Goal: Information Seeking & Learning: Learn about a topic

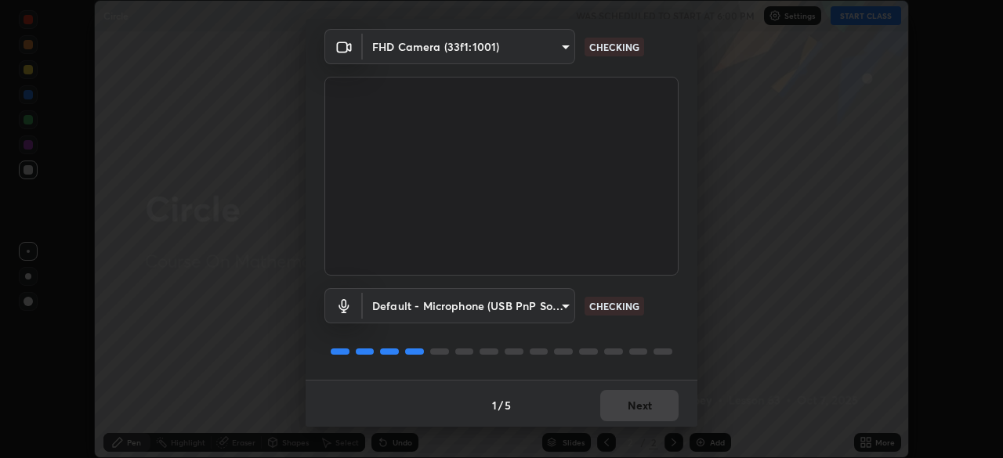
scroll to position [56, 0]
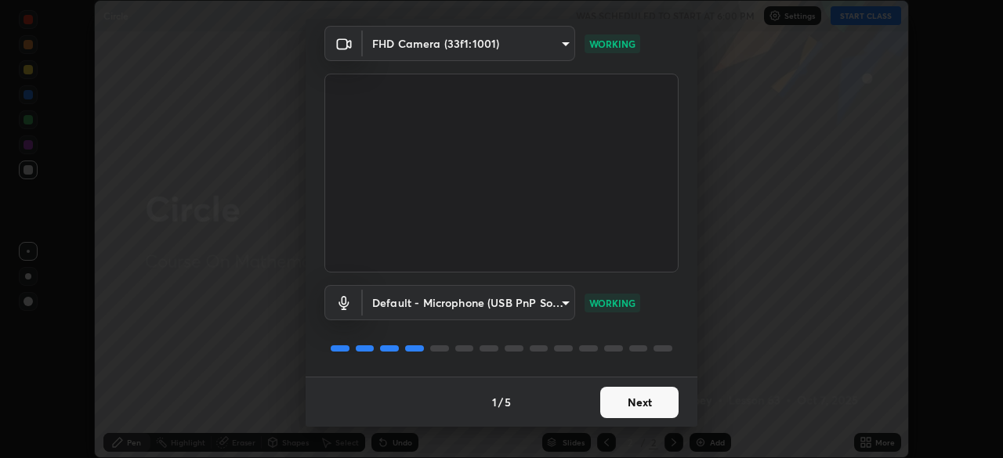
click at [639, 400] on button "Next" at bounding box center [639, 402] width 78 height 31
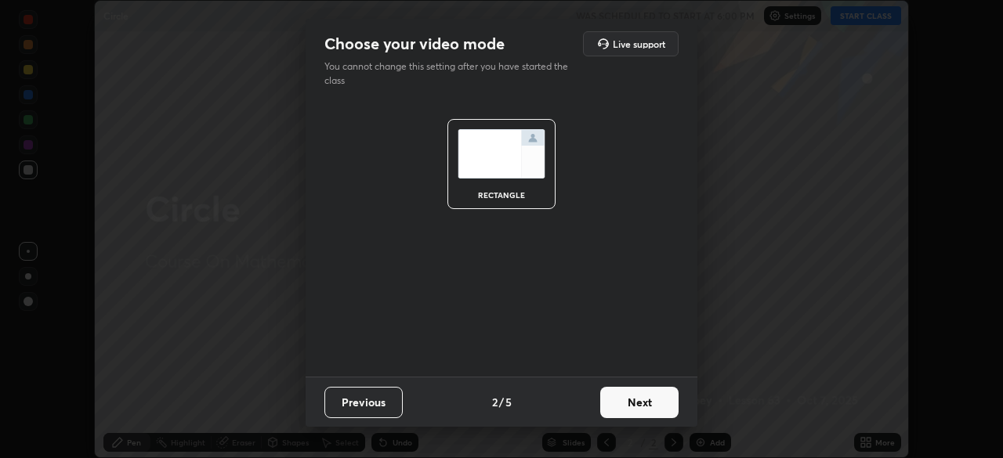
scroll to position [0, 0]
click at [638, 408] on button "Next" at bounding box center [639, 402] width 78 height 31
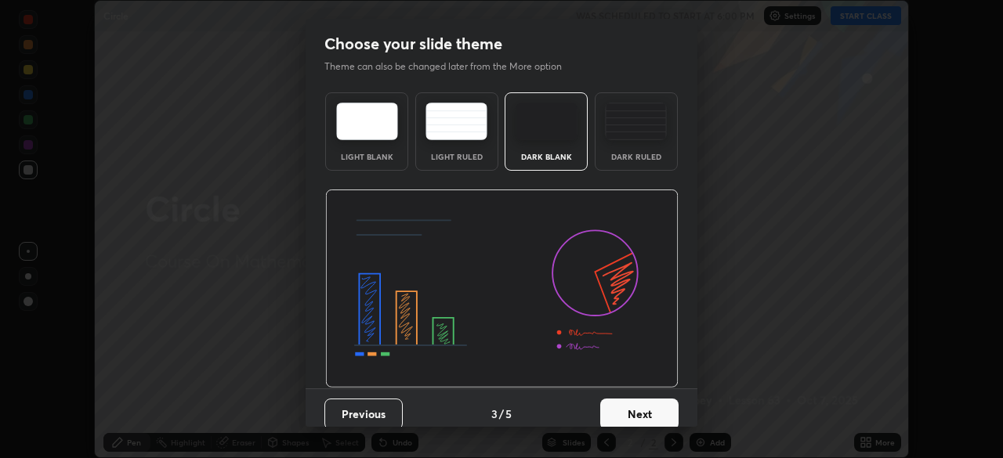
click at [643, 405] on button "Next" at bounding box center [639, 414] width 78 height 31
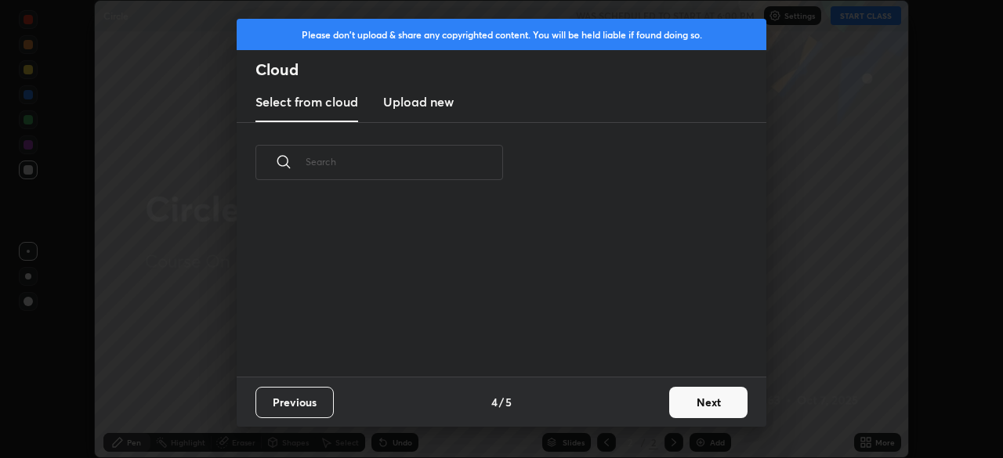
click at [643, 406] on div "Previous 4 / 5 Next" at bounding box center [502, 402] width 530 height 50
click at [643, 407] on div "Previous 4 / 5 Next" at bounding box center [502, 402] width 530 height 50
click at [714, 402] on button "Next" at bounding box center [708, 402] width 78 height 31
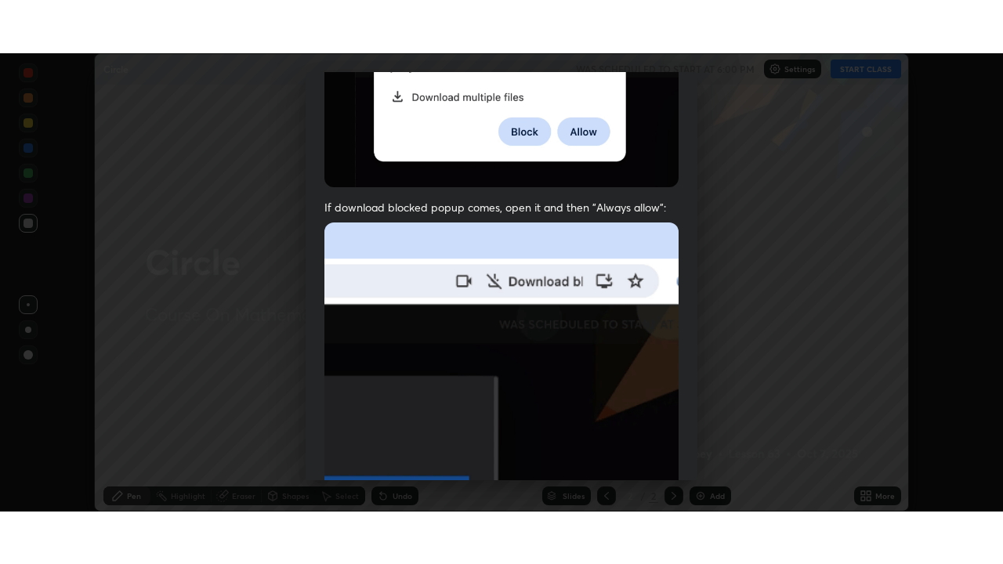
scroll to position [375, 0]
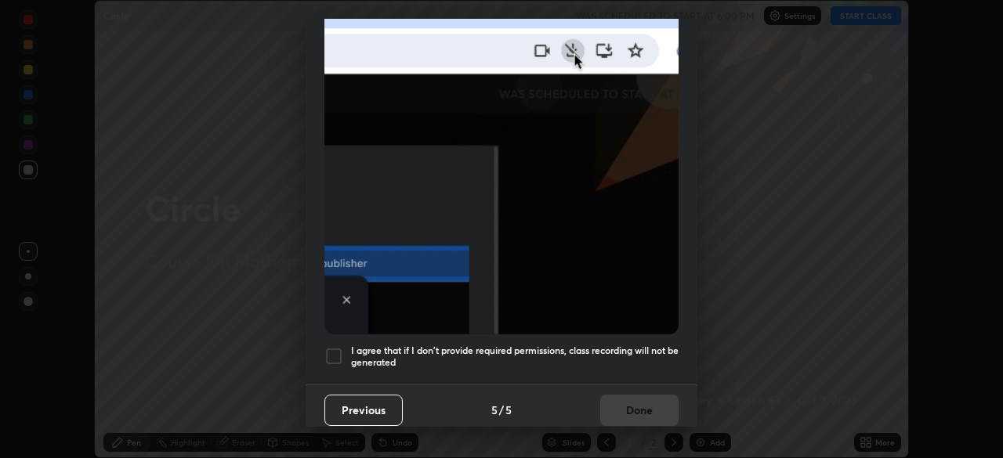
click at [336, 348] on div at bounding box center [333, 356] width 19 height 19
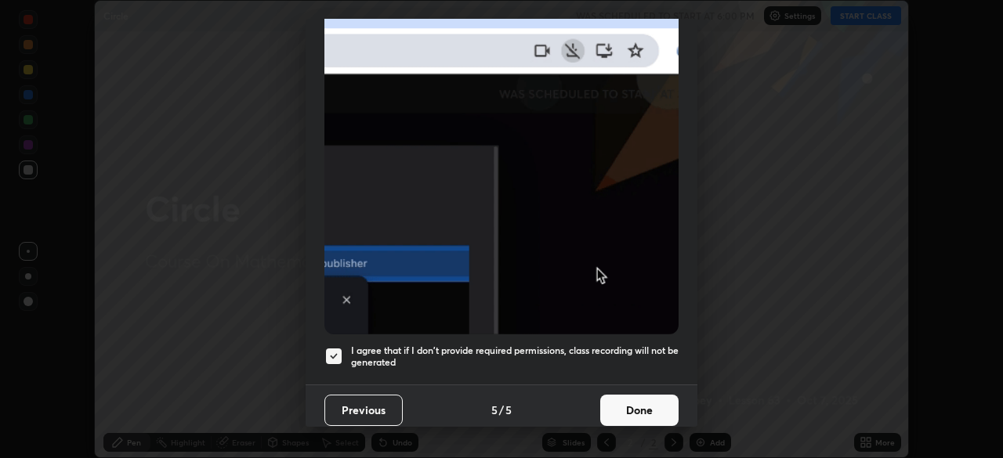
click at [639, 402] on button "Done" at bounding box center [639, 410] width 78 height 31
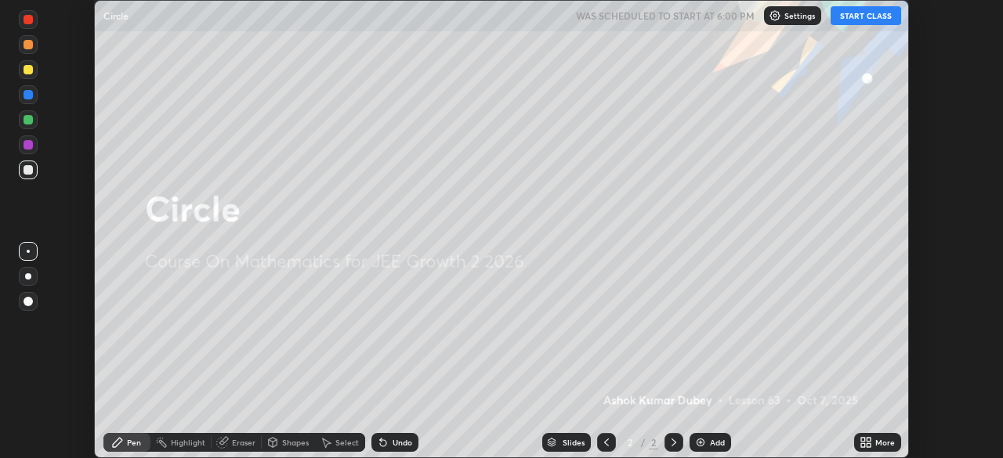
click at [857, 17] on button "START CLASS" at bounding box center [866, 15] width 71 height 19
click at [886, 440] on div "More" at bounding box center [885, 443] width 20 height 8
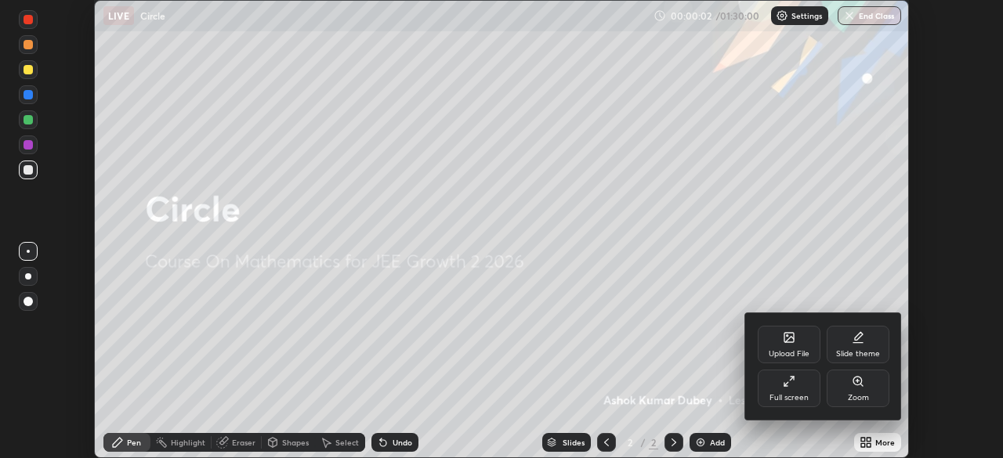
click at [800, 389] on div "Full screen" at bounding box center [789, 389] width 63 height 38
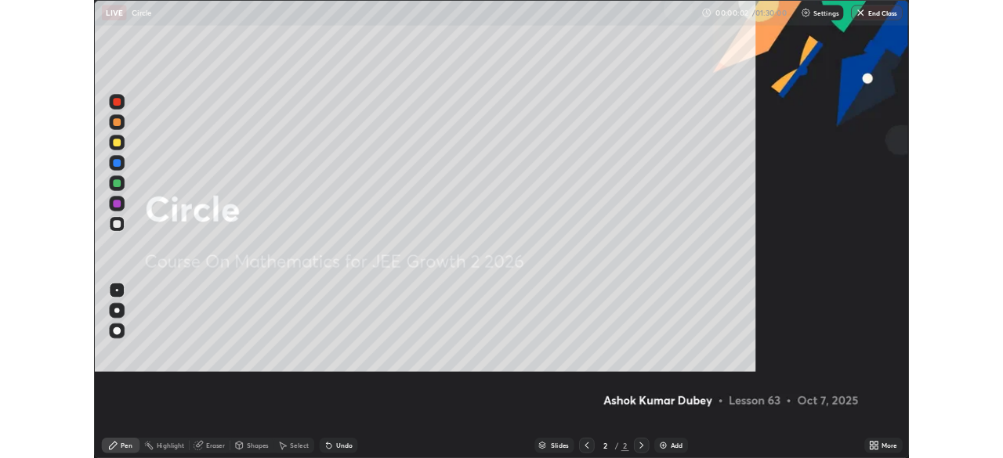
scroll to position [564, 1003]
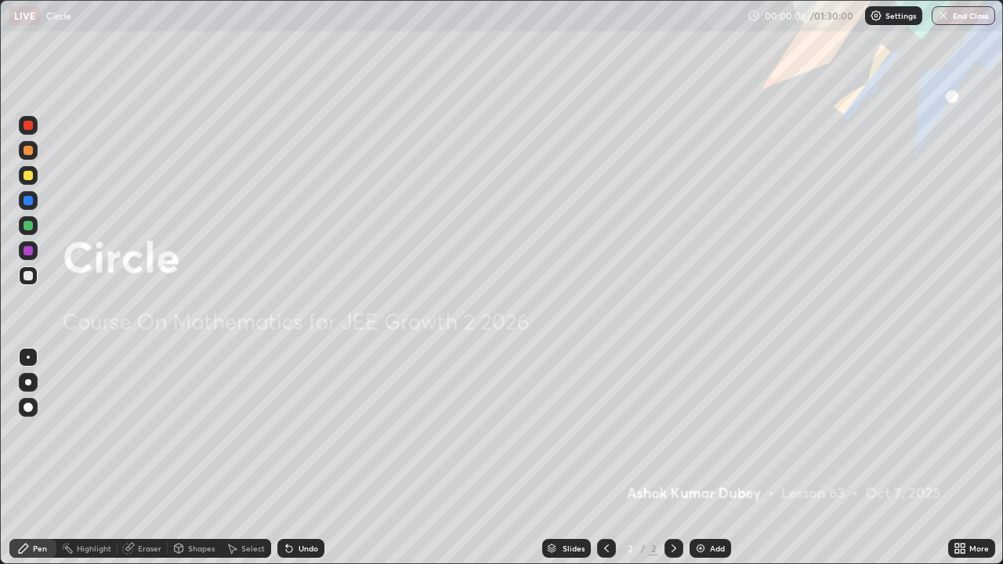
click at [676, 458] on div at bounding box center [673, 548] width 19 height 19
click at [700, 458] on img at bounding box center [700, 548] width 13 height 13
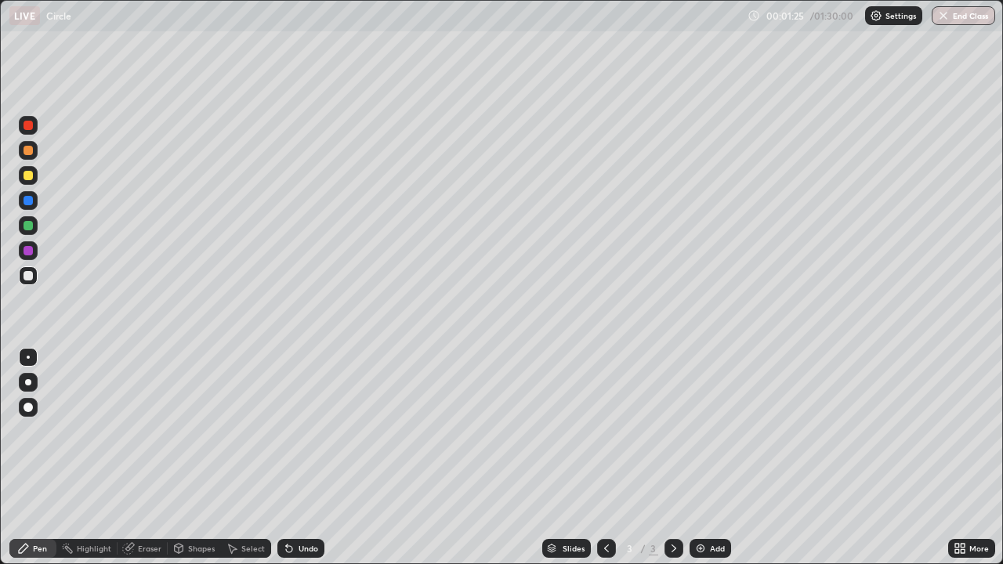
click at [29, 252] on div at bounding box center [28, 250] width 9 height 9
click at [34, 277] on div at bounding box center [28, 275] width 19 height 19
click at [31, 124] on div at bounding box center [28, 125] width 9 height 9
click at [31, 276] on div at bounding box center [28, 275] width 9 height 9
click at [700, 458] on img at bounding box center [700, 548] width 13 height 13
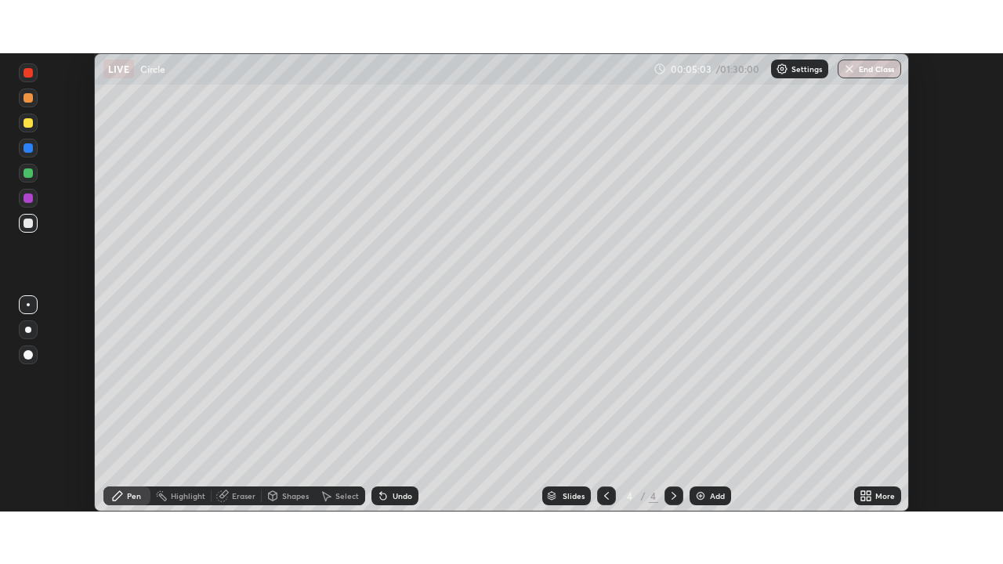
scroll to position [77897, 77353]
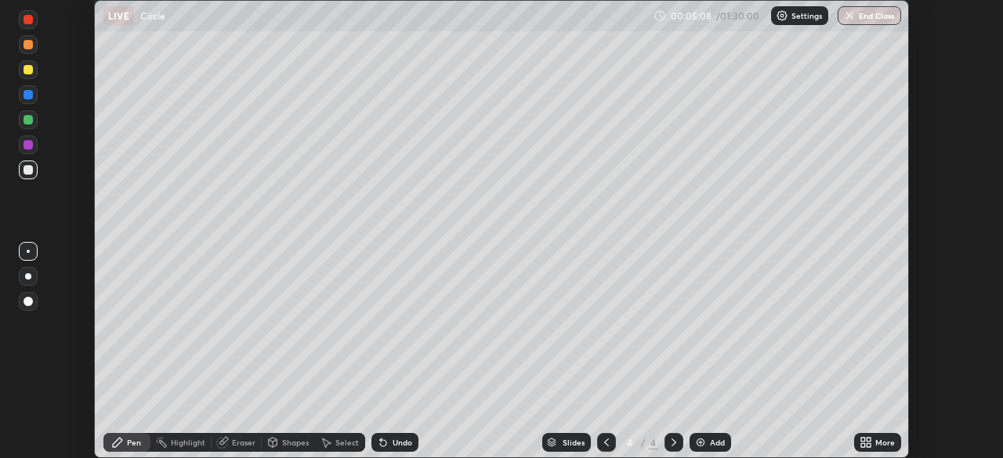
click at [883, 440] on div "More" at bounding box center [885, 443] width 20 height 8
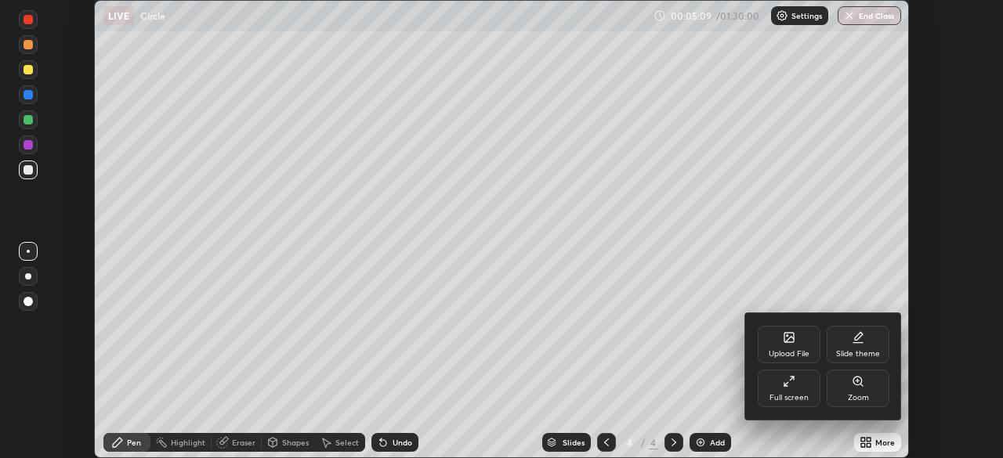
click at [793, 394] on div "Full screen" at bounding box center [788, 398] width 39 height 8
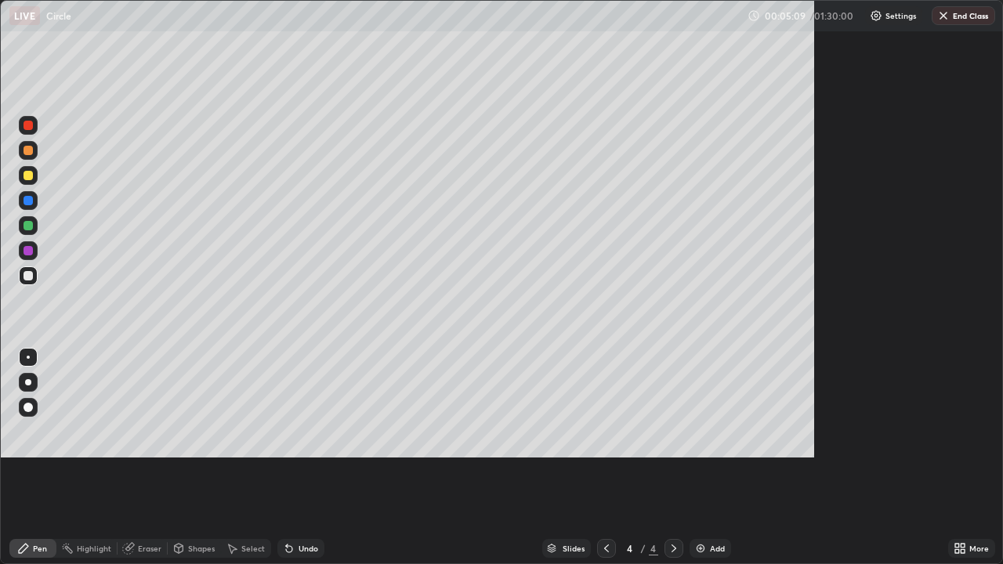
scroll to position [564, 1003]
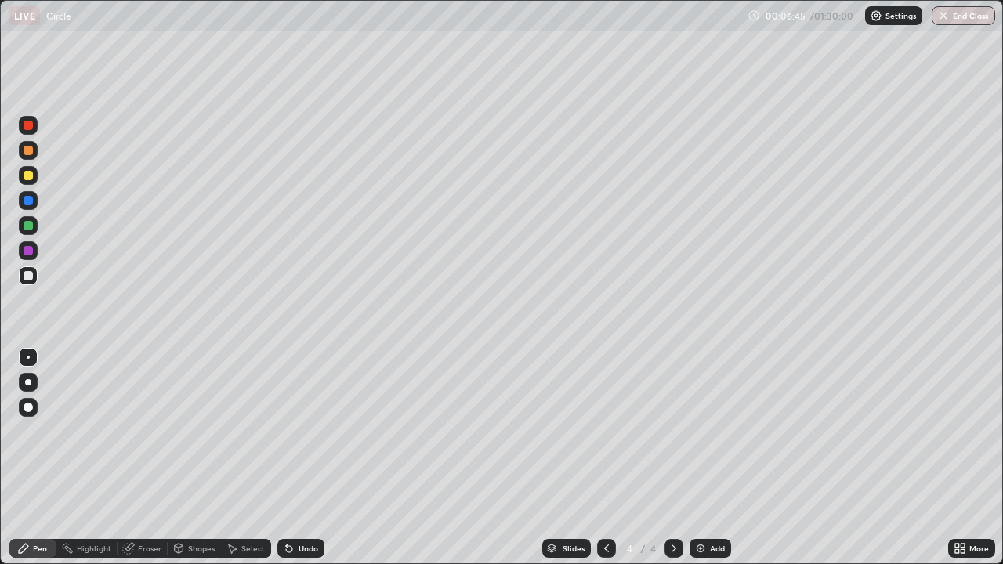
click at [32, 176] on div at bounding box center [28, 175] width 9 height 9
click at [29, 226] on div at bounding box center [28, 225] width 9 height 9
click at [950, 458] on div "More" at bounding box center [971, 548] width 47 height 19
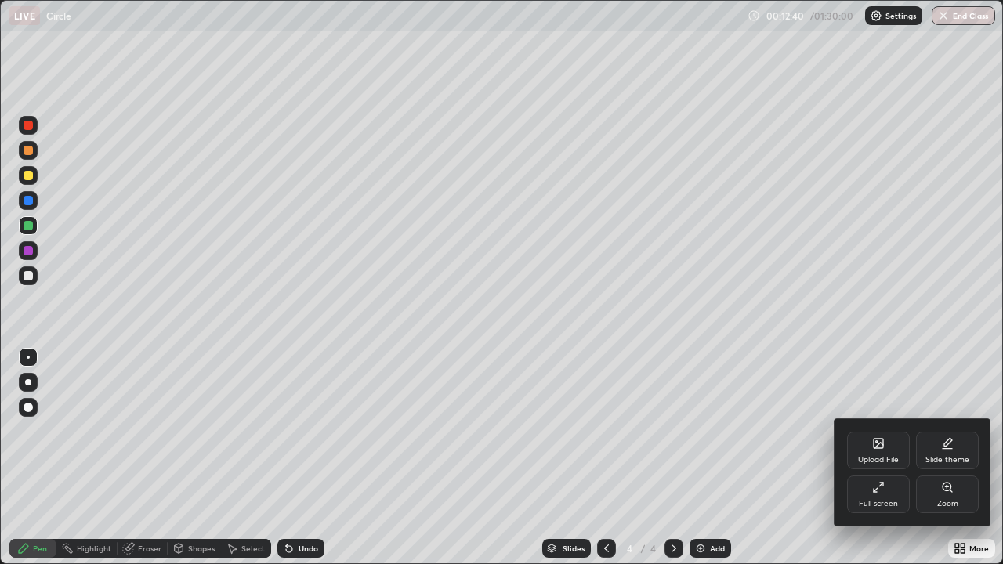
click at [947, 458] on div "Upload File Slide theme Full screen Zoom" at bounding box center [912, 472] width 157 height 107
click at [754, 458] on div at bounding box center [501, 282] width 1003 height 564
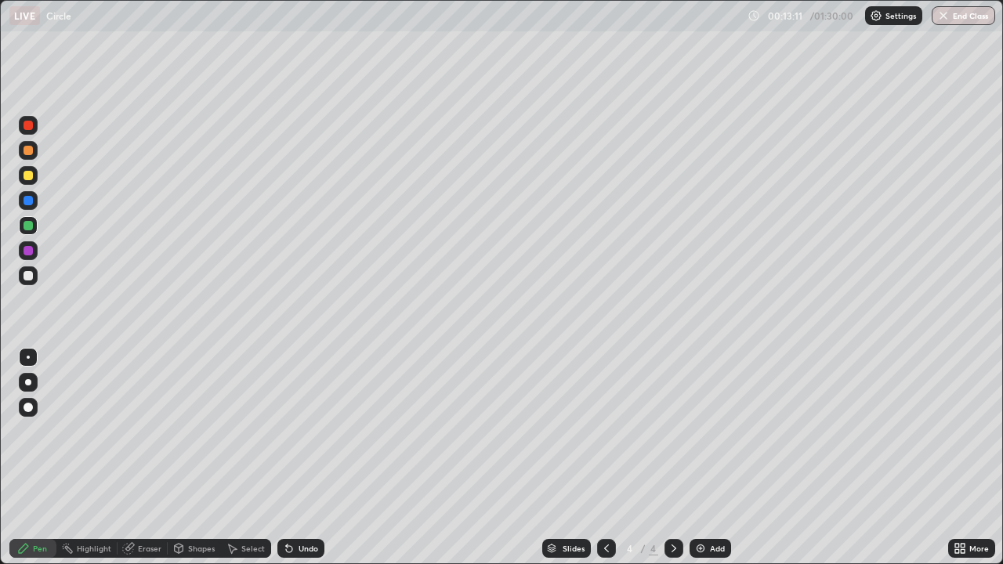
click at [679, 458] on div at bounding box center [673, 548] width 19 height 19
click at [672, 458] on icon at bounding box center [674, 548] width 13 height 13
click at [698, 458] on img at bounding box center [700, 548] width 13 height 13
click at [603, 458] on icon at bounding box center [606, 548] width 13 height 13
click at [680, 458] on div at bounding box center [673, 548] width 19 height 19
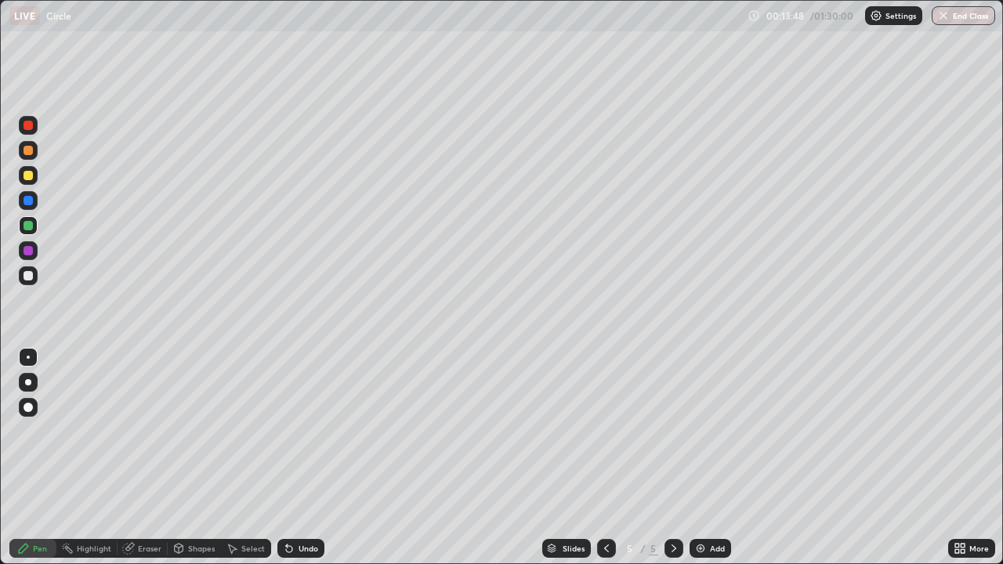
click at [605, 458] on icon at bounding box center [606, 548] width 13 height 13
click at [675, 458] on icon at bounding box center [674, 548] width 13 height 13
click at [605, 458] on icon at bounding box center [606, 548] width 13 height 13
click at [674, 458] on icon at bounding box center [674, 548] width 13 height 13
click at [27, 253] on div at bounding box center [28, 250] width 9 height 9
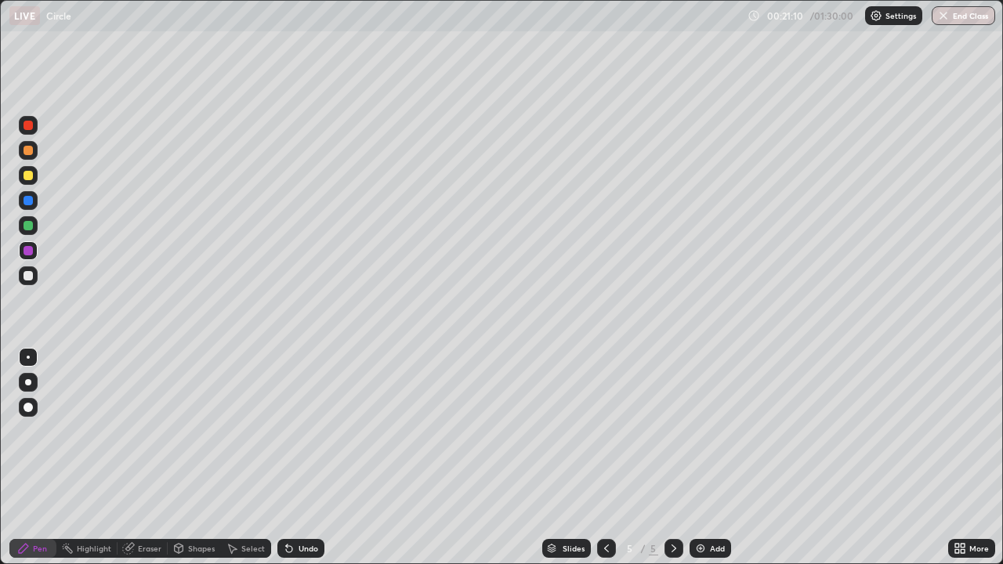
click at [151, 458] on div "Eraser" at bounding box center [150, 549] width 24 height 8
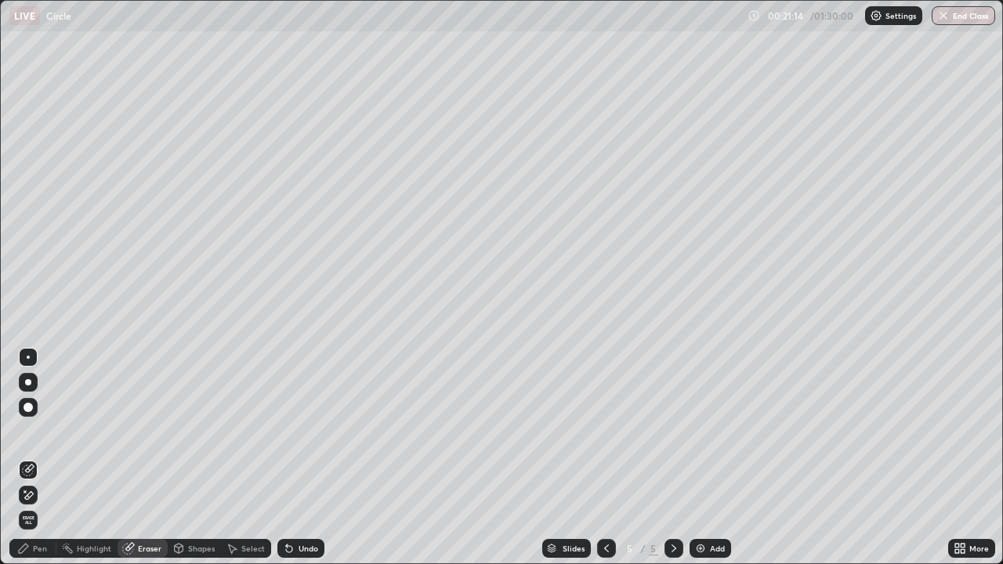
click at [47, 458] on div "Pen" at bounding box center [32, 548] width 47 height 19
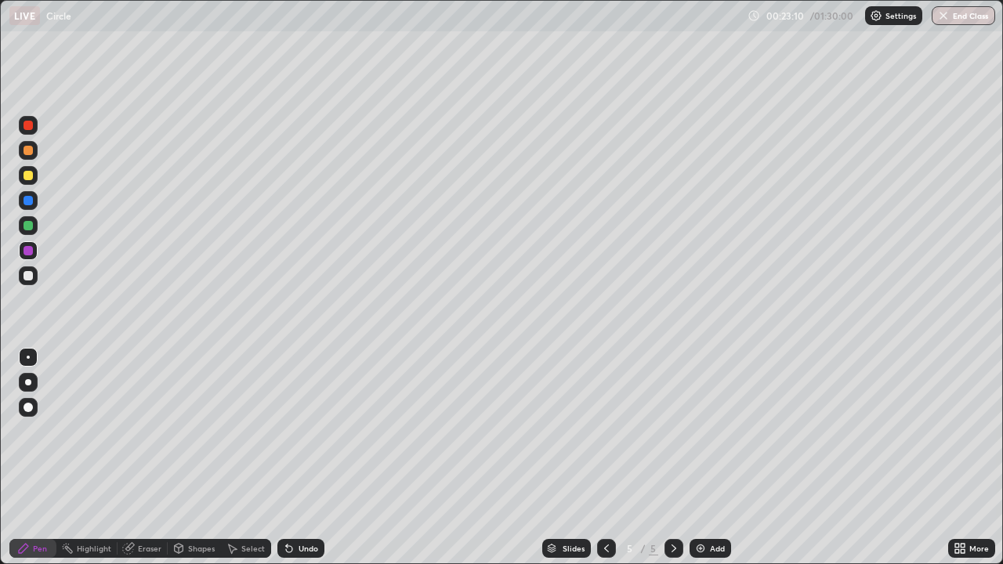
click at [672, 458] on icon at bounding box center [674, 548] width 13 height 13
click at [702, 458] on img at bounding box center [700, 548] width 13 height 13
click at [159, 458] on div "Eraser" at bounding box center [150, 549] width 24 height 8
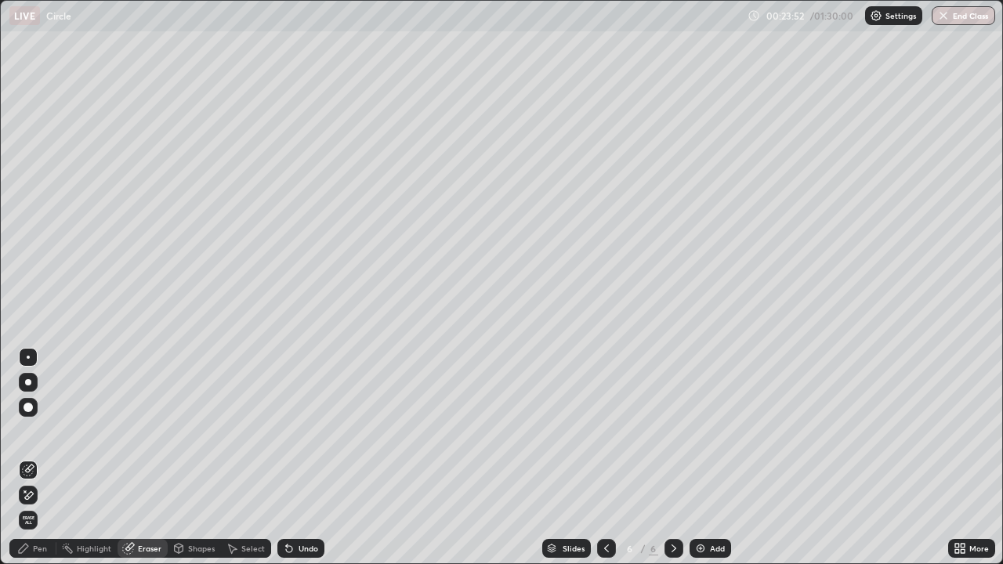
click at [49, 458] on div "Pen" at bounding box center [32, 548] width 47 height 19
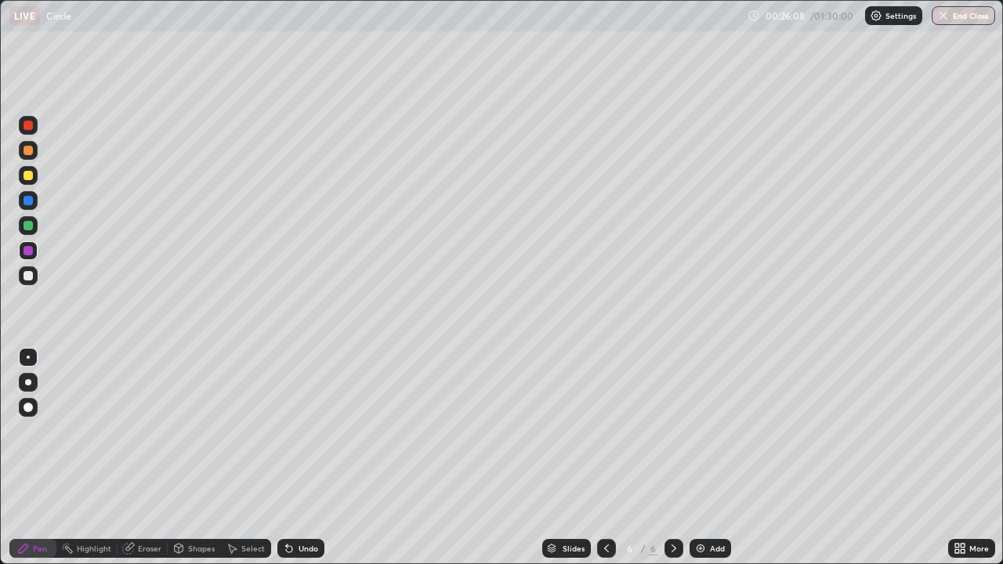
click at [32, 227] on div at bounding box center [28, 225] width 9 height 9
click at [31, 280] on div at bounding box center [28, 275] width 19 height 19
click at [672, 458] on icon at bounding box center [674, 548] width 13 height 13
click at [701, 458] on img at bounding box center [700, 548] width 13 height 13
click at [603, 458] on icon at bounding box center [606, 548] width 13 height 13
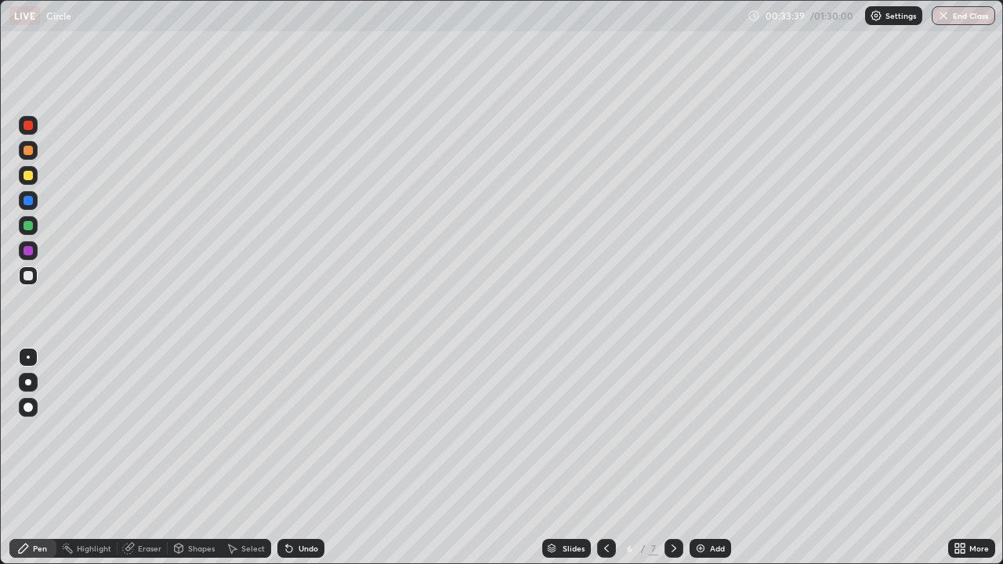
click at [672, 458] on icon at bounding box center [674, 548] width 13 height 13
click at [606, 458] on icon at bounding box center [606, 548] width 13 height 13
click at [679, 458] on div at bounding box center [673, 548] width 19 height 19
click at [604, 458] on icon at bounding box center [606, 549] width 5 height 8
click at [672, 458] on icon at bounding box center [674, 548] width 13 height 13
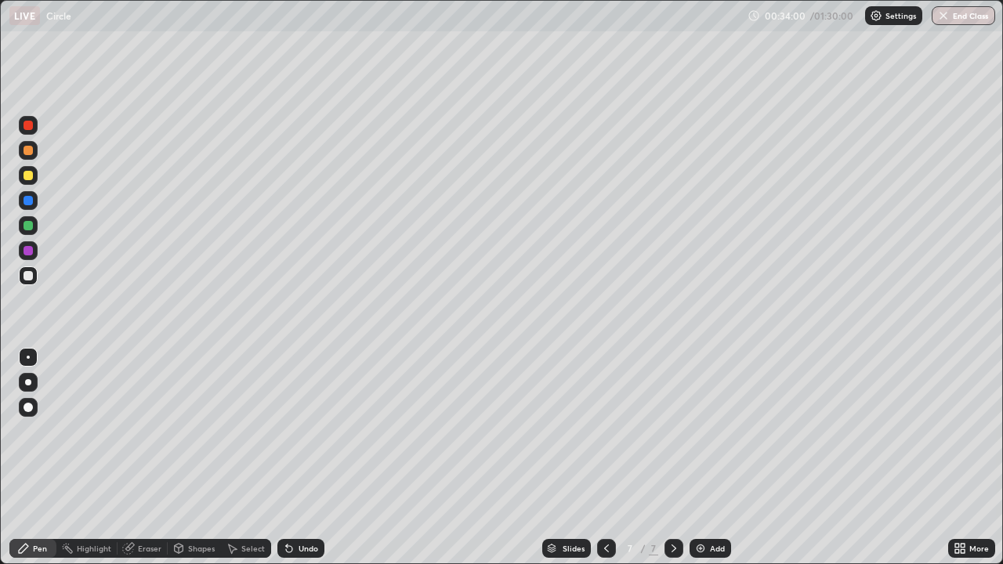
click at [604, 458] on icon at bounding box center [606, 549] width 5 height 8
click at [679, 458] on div at bounding box center [673, 548] width 19 height 19
click at [604, 458] on icon at bounding box center [606, 549] width 5 height 8
click at [672, 458] on icon at bounding box center [674, 548] width 13 height 13
click at [605, 458] on icon at bounding box center [606, 548] width 13 height 13
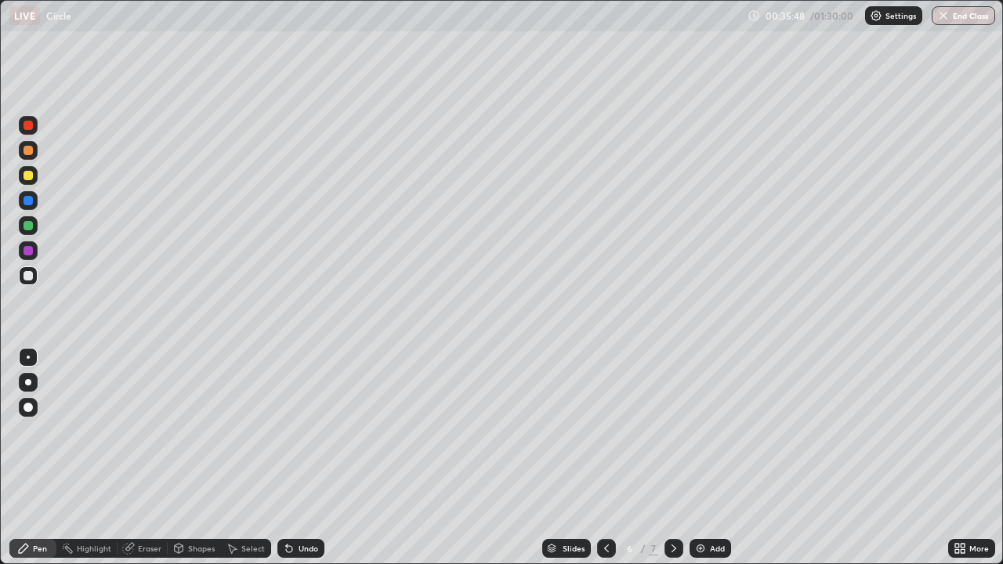
click at [672, 458] on icon at bounding box center [674, 548] width 13 height 13
click at [603, 458] on icon at bounding box center [606, 548] width 13 height 13
click at [679, 458] on div at bounding box center [673, 548] width 19 height 19
click at [607, 458] on icon at bounding box center [606, 548] width 13 height 13
click at [675, 458] on icon at bounding box center [674, 548] width 13 height 13
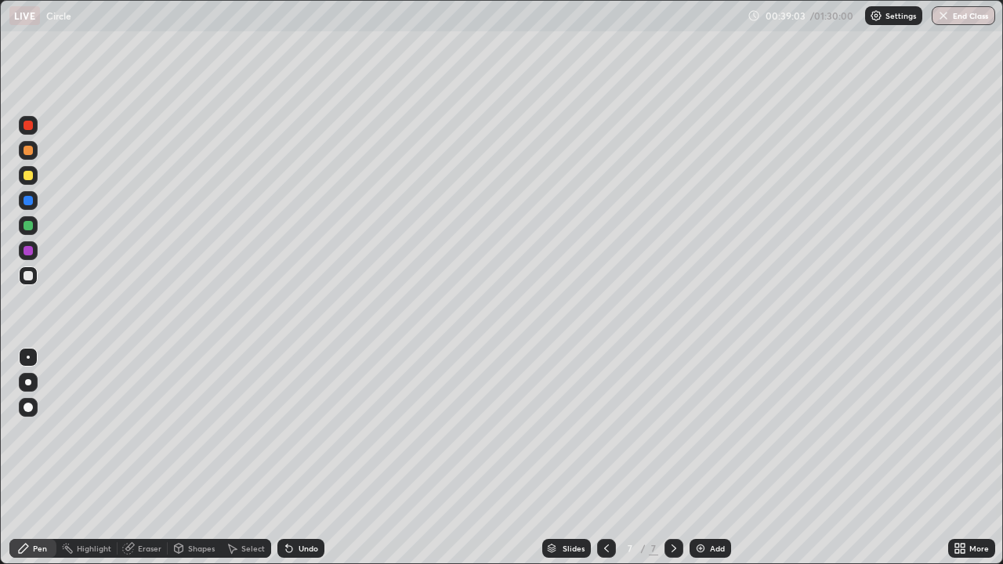
click at [607, 458] on icon at bounding box center [606, 548] width 13 height 13
click at [672, 458] on icon at bounding box center [674, 549] width 5 height 8
click at [155, 458] on div "Eraser" at bounding box center [150, 549] width 24 height 8
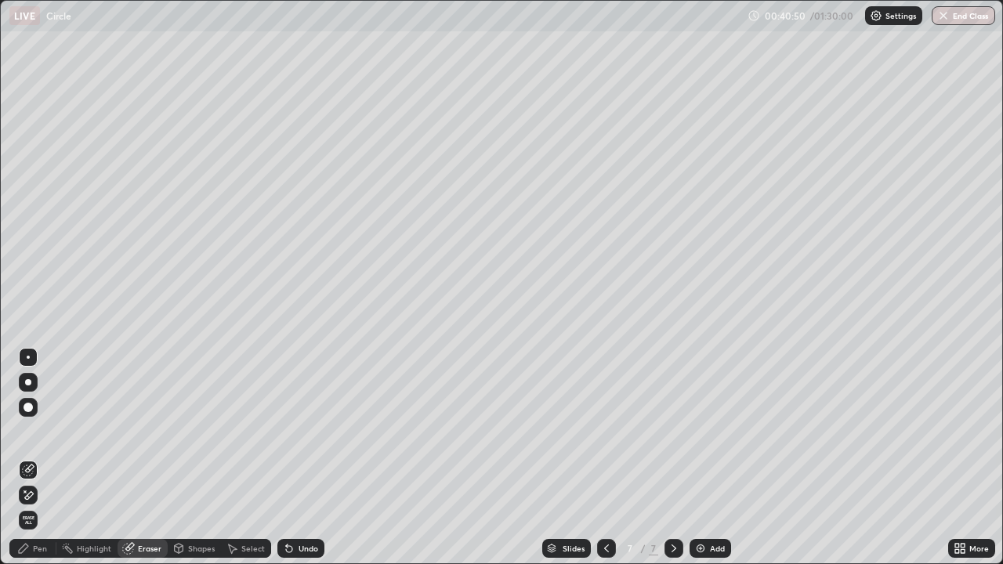
click at [47, 458] on div "Pen" at bounding box center [32, 548] width 47 height 19
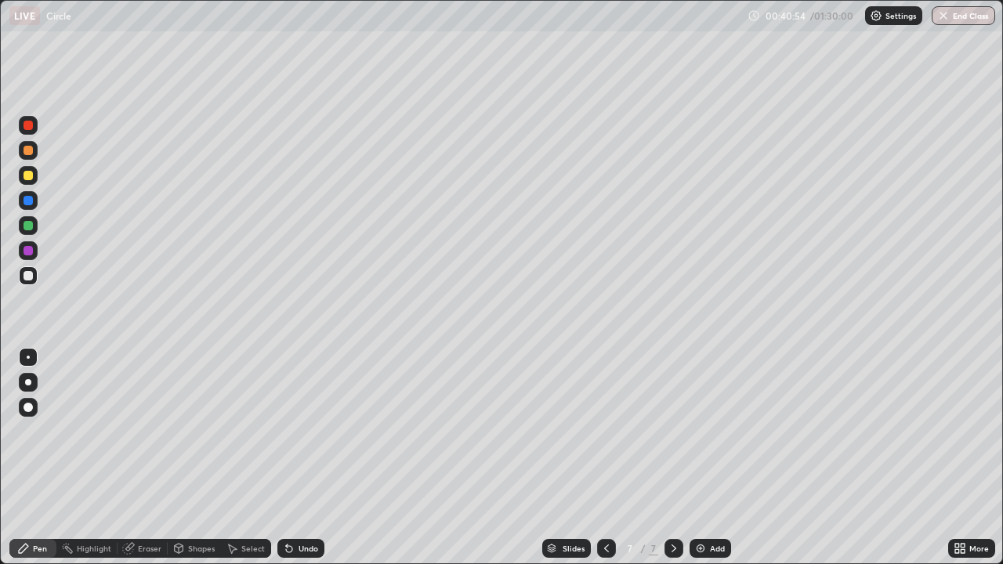
click at [151, 458] on div "Eraser" at bounding box center [150, 549] width 24 height 8
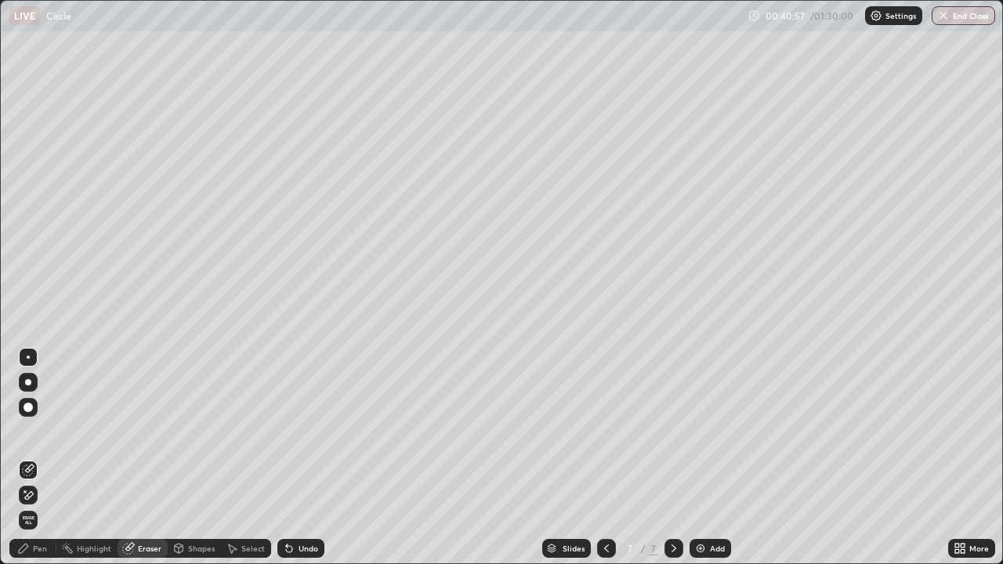
click at [43, 458] on div "Pen" at bounding box center [40, 549] width 14 height 8
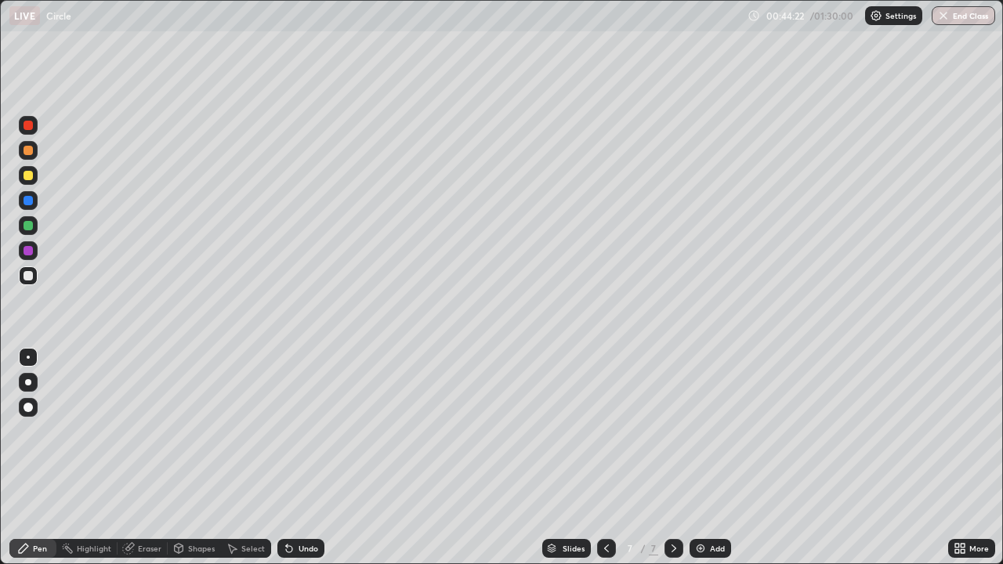
click at [672, 458] on icon at bounding box center [674, 548] width 13 height 13
click at [699, 458] on img at bounding box center [700, 548] width 13 height 13
click at [605, 458] on icon at bounding box center [606, 548] width 13 height 13
click at [604, 458] on icon at bounding box center [606, 549] width 5 height 8
click at [672, 458] on icon at bounding box center [674, 548] width 13 height 13
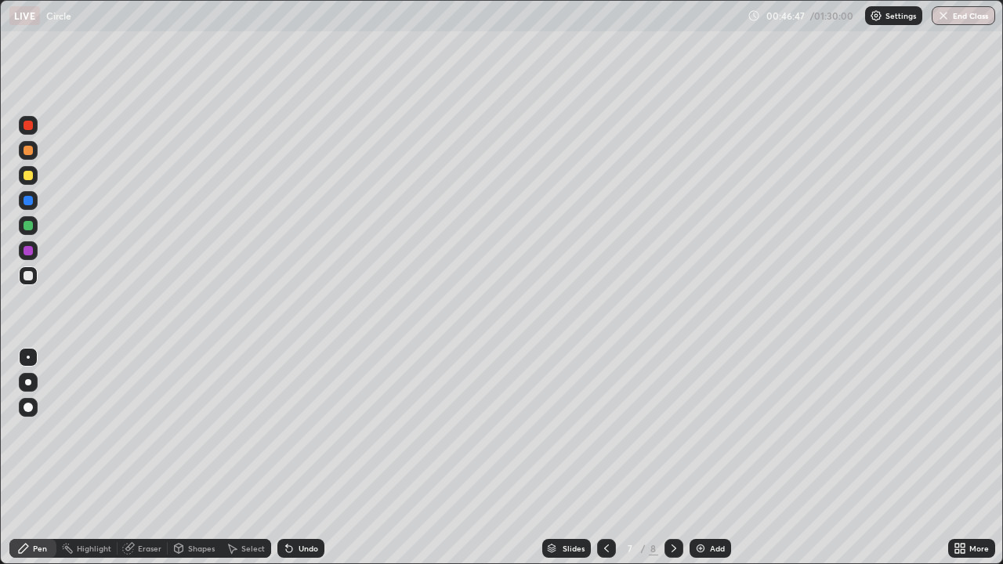
click at [672, 458] on icon at bounding box center [674, 548] width 13 height 13
click at [699, 458] on img at bounding box center [700, 548] width 13 height 13
click at [27, 176] on div at bounding box center [28, 175] width 9 height 9
click at [34, 354] on div at bounding box center [28, 357] width 19 height 19
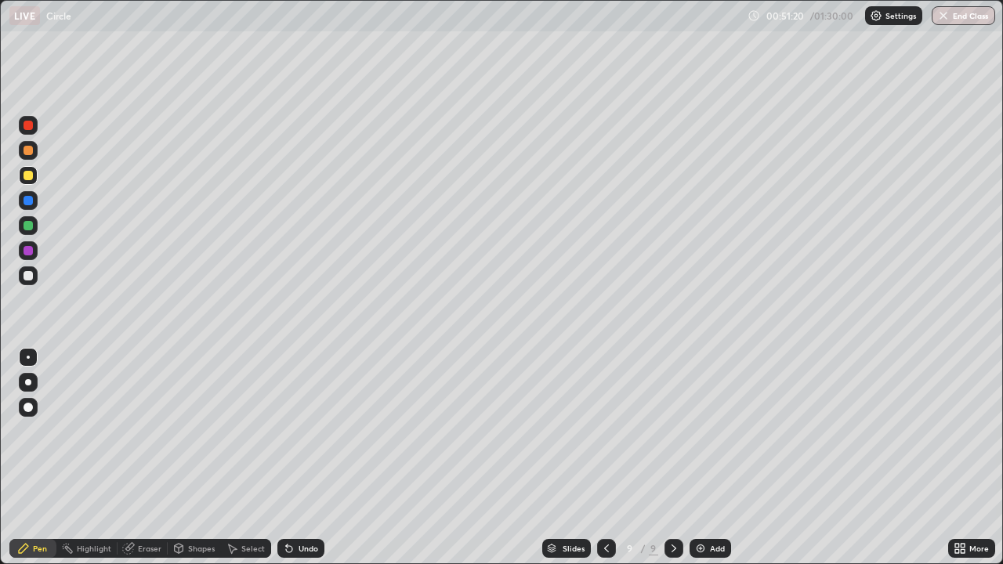
click at [28, 357] on div at bounding box center [28, 357] width 3 height 3
click at [698, 458] on img at bounding box center [700, 548] width 13 height 13
click at [155, 458] on div "Eraser" at bounding box center [150, 549] width 24 height 8
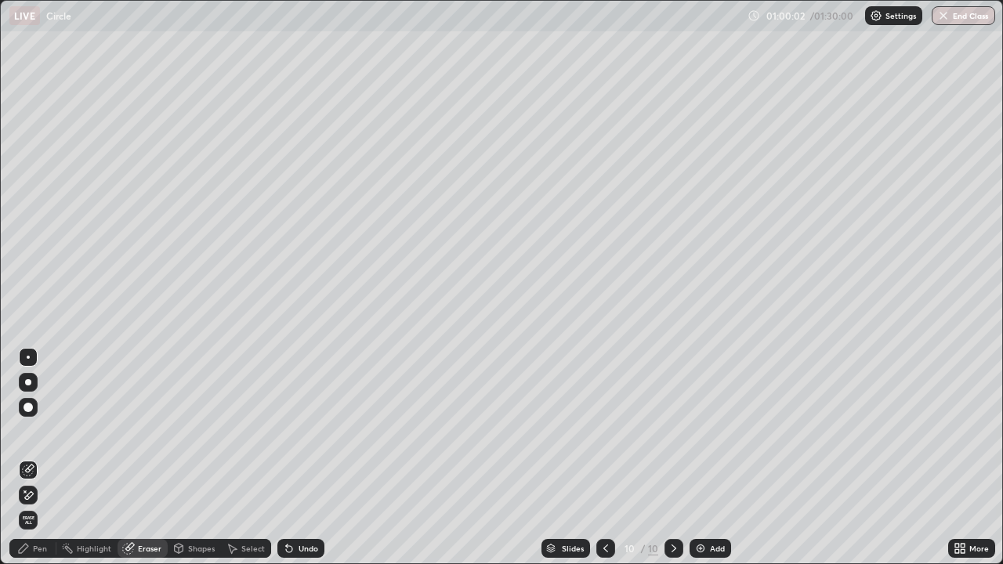
click at [45, 458] on div "Pen" at bounding box center [40, 549] width 14 height 8
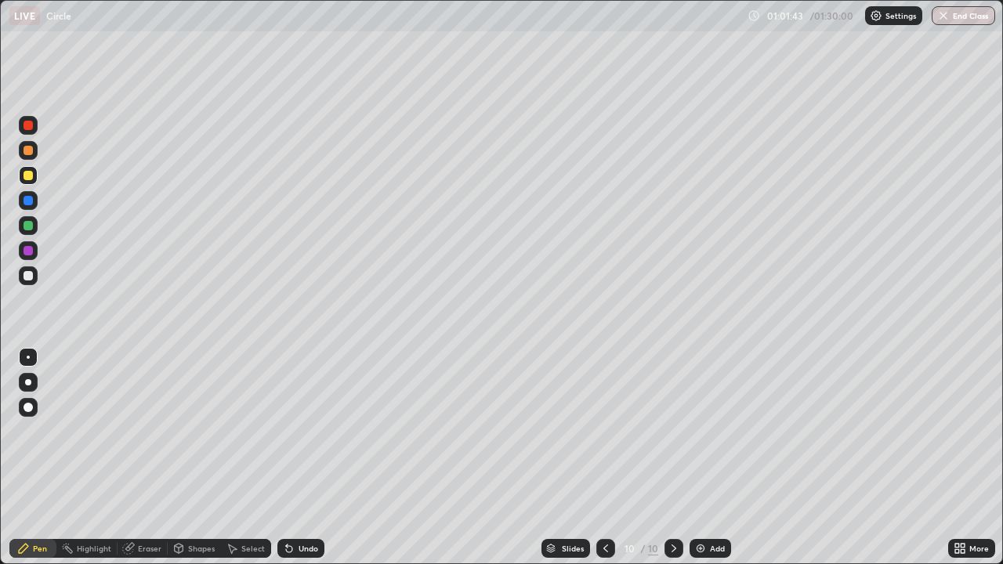
click at [150, 458] on div "Eraser" at bounding box center [150, 549] width 24 height 8
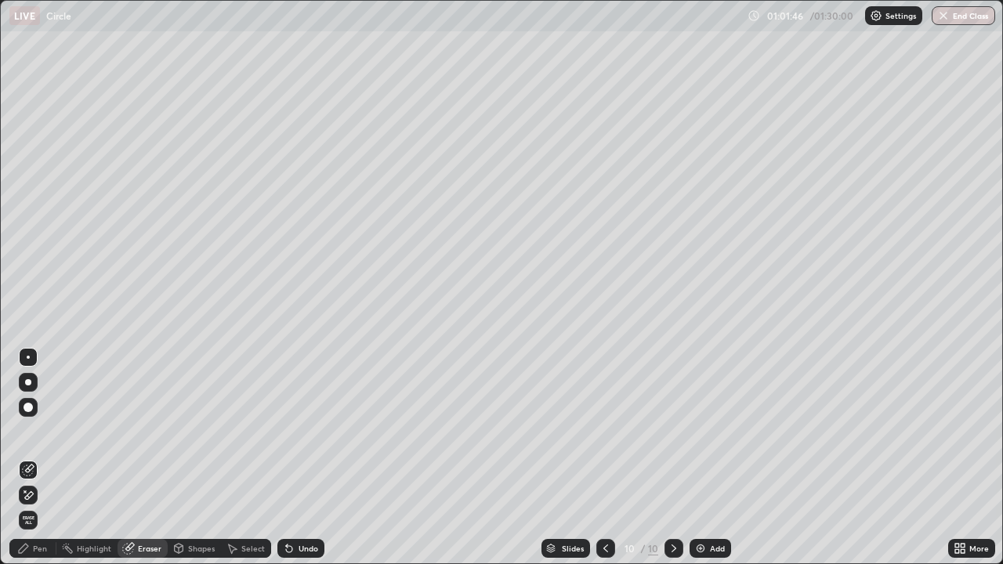
click at [42, 458] on div "Pen" at bounding box center [40, 549] width 14 height 8
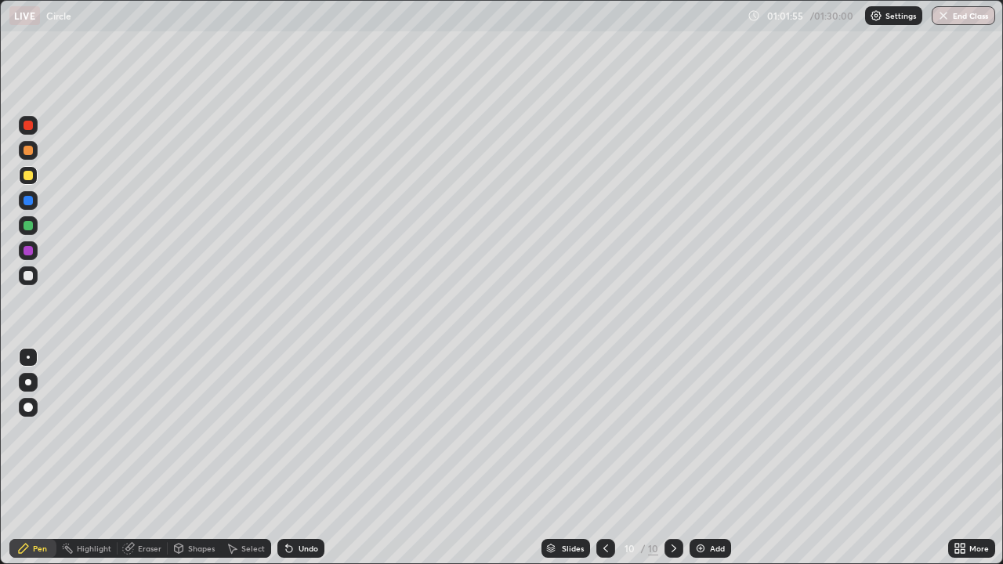
click at [153, 458] on div "Eraser" at bounding box center [150, 549] width 24 height 8
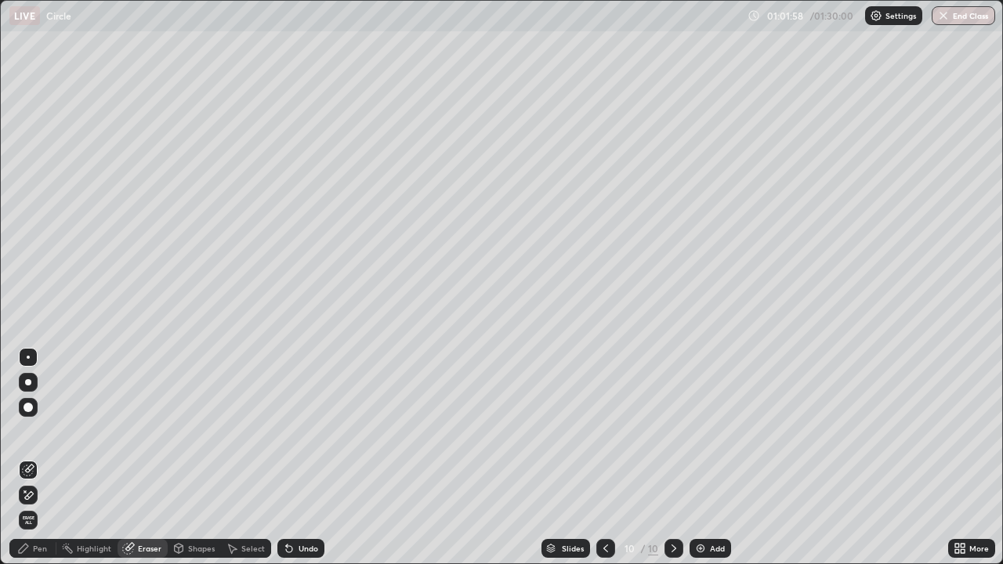
click at [44, 458] on div "Pen" at bounding box center [40, 549] width 14 height 8
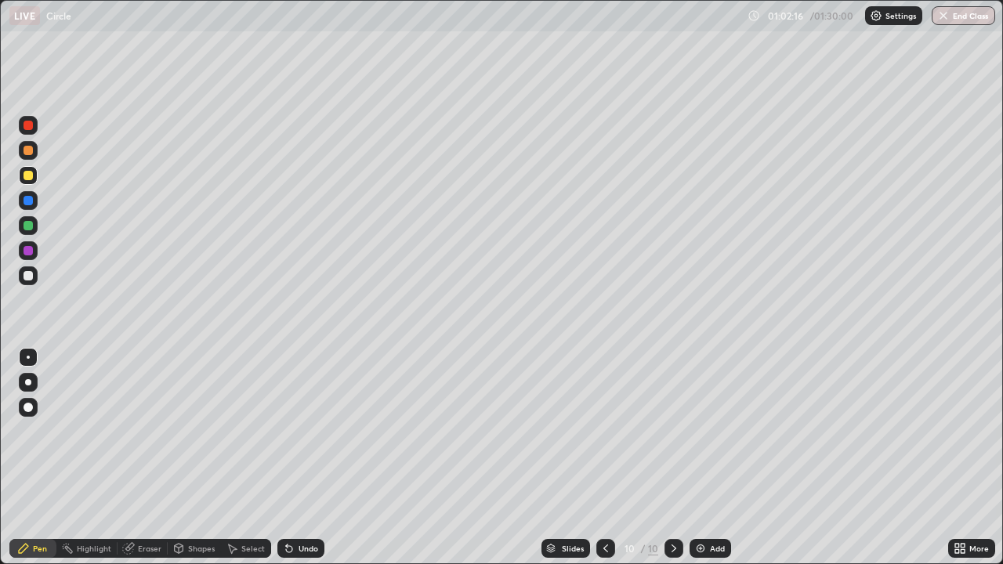
click at [34, 250] on div at bounding box center [28, 250] width 19 height 19
click at [36, 227] on div at bounding box center [28, 225] width 19 height 19
click at [29, 225] on div at bounding box center [28, 225] width 9 height 9
click at [674, 458] on icon at bounding box center [674, 548] width 13 height 13
click at [672, 458] on icon at bounding box center [674, 549] width 5 height 8
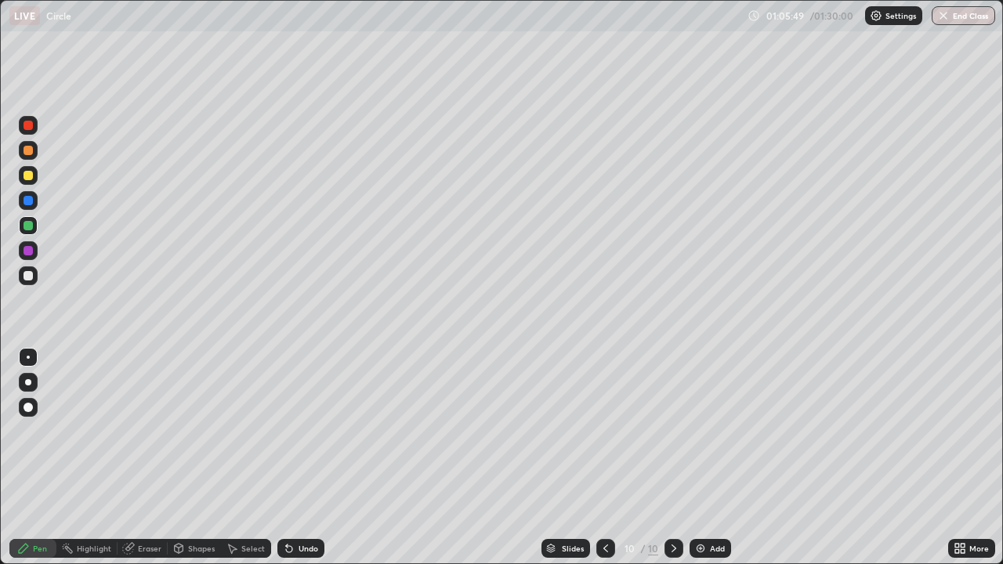
click at [699, 458] on img at bounding box center [700, 548] width 13 height 13
click at [30, 176] on div at bounding box center [28, 175] width 9 height 9
click at [29, 252] on div at bounding box center [28, 250] width 9 height 9
click at [29, 226] on div at bounding box center [28, 225] width 9 height 9
click at [142, 458] on div "Eraser" at bounding box center [143, 548] width 50 height 19
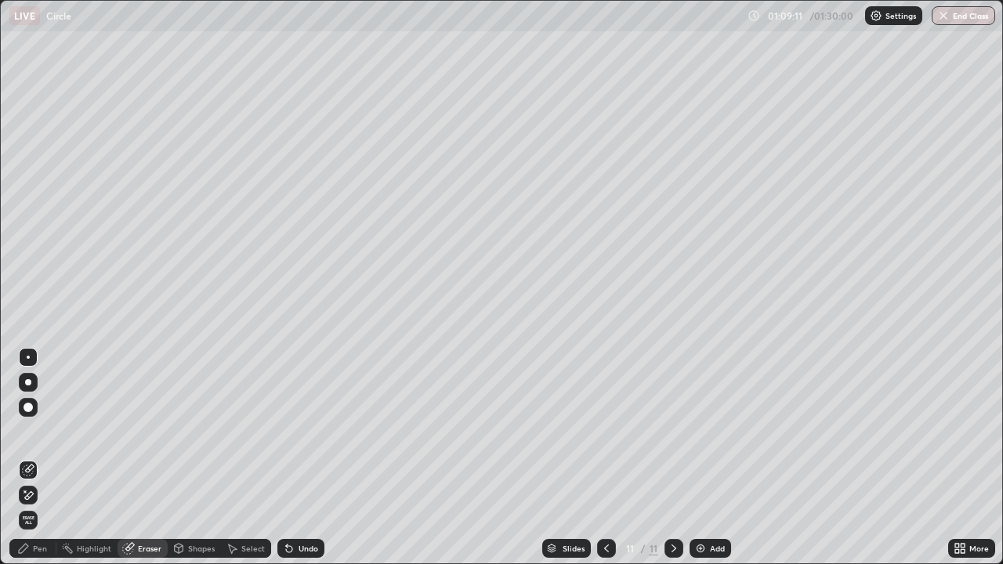
click at [38, 458] on div "Pen" at bounding box center [40, 549] width 14 height 8
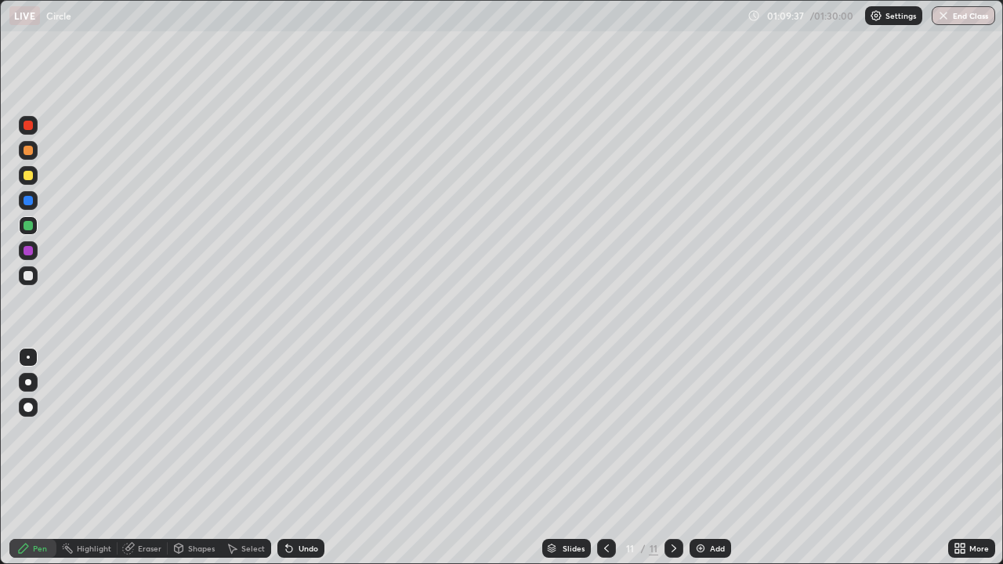
click at [36, 277] on div at bounding box center [28, 275] width 19 height 19
click at [34, 253] on div at bounding box center [28, 250] width 19 height 19
click at [672, 458] on icon at bounding box center [674, 548] width 13 height 13
click at [697, 458] on img at bounding box center [700, 548] width 13 height 13
click at [30, 226] on div at bounding box center [28, 225] width 9 height 9
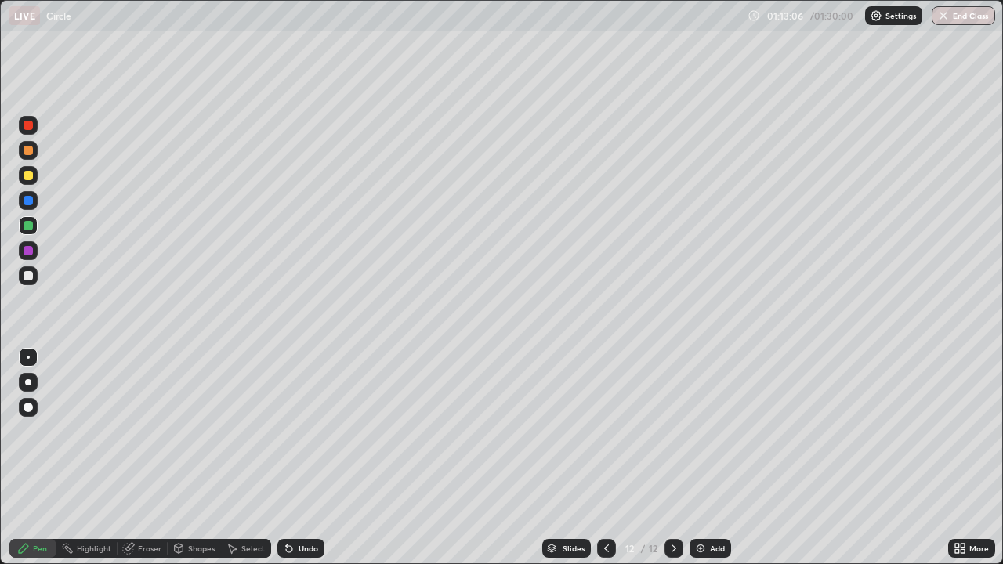
click at [28, 251] on div at bounding box center [28, 250] width 9 height 9
click at [31, 274] on div at bounding box center [28, 275] width 9 height 9
click at [148, 458] on div "Eraser" at bounding box center [150, 549] width 24 height 8
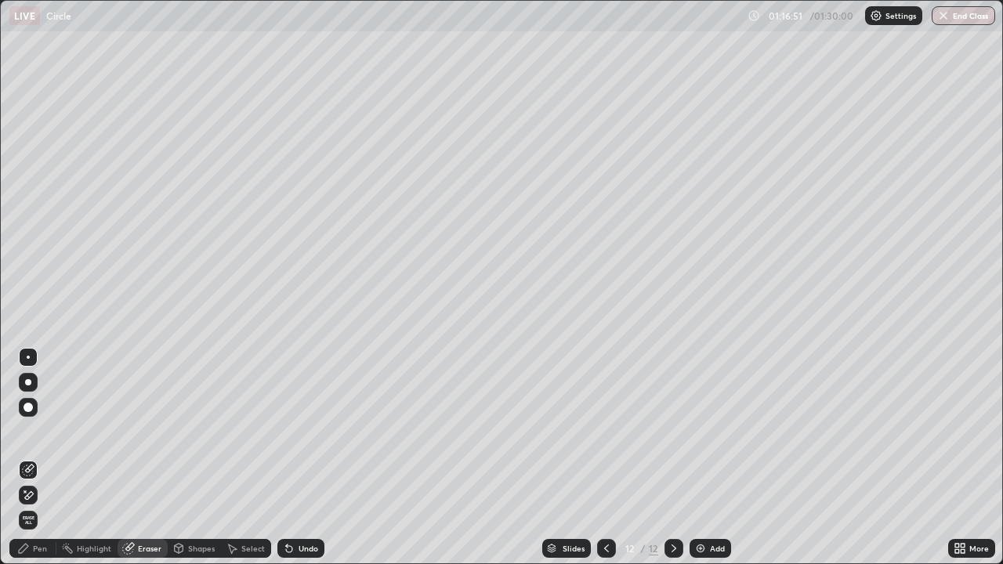
click at [39, 458] on div "Pen" at bounding box center [40, 549] width 14 height 8
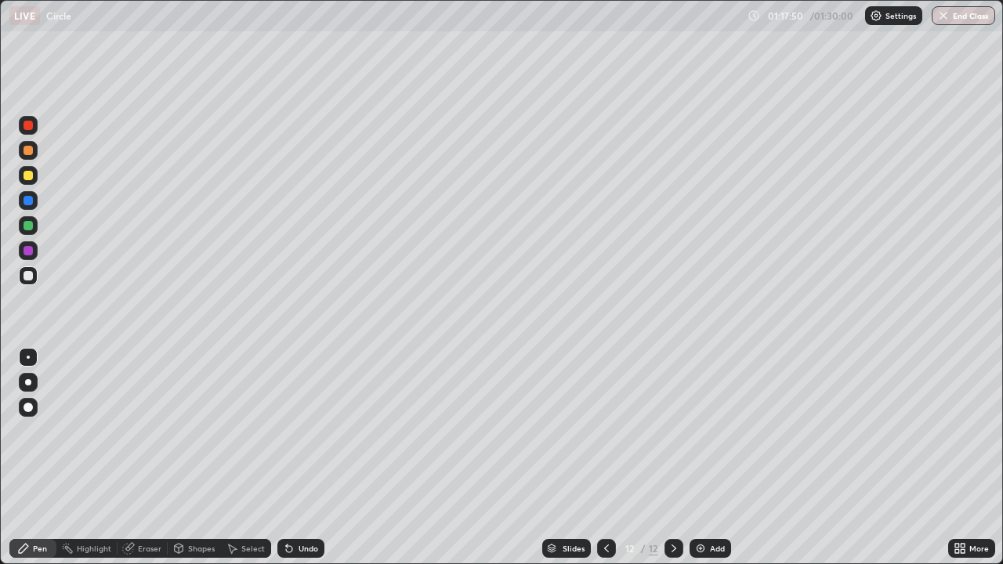
click at [674, 458] on icon at bounding box center [674, 548] width 13 height 13
click at [703, 458] on img at bounding box center [700, 548] width 13 height 13
click at [34, 224] on div at bounding box center [28, 225] width 19 height 19
click at [981, 15] on button "End Class" at bounding box center [964, 15] width 62 height 19
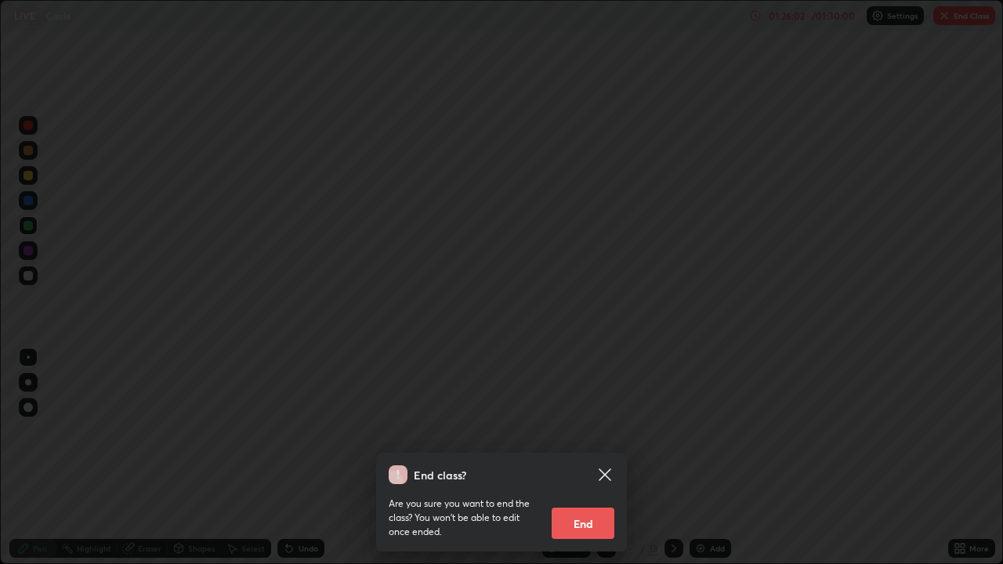
click at [592, 458] on button "End" at bounding box center [583, 523] width 63 height 31
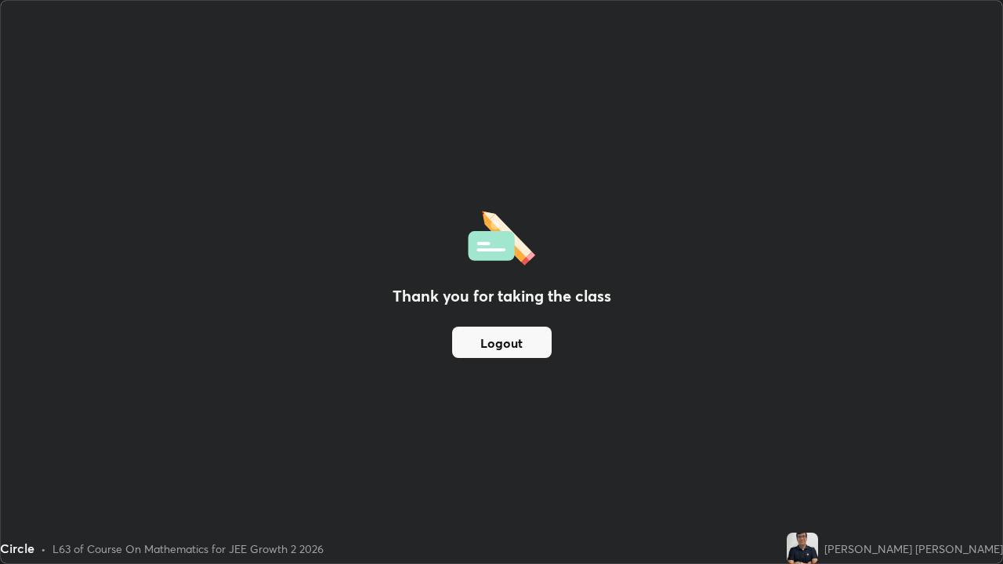
click at [502, 342] on button "Logout" at bounding box center [502, 342] width 100 height 31
